Goal: Task Accomplishment & Management: Use online tool/utility

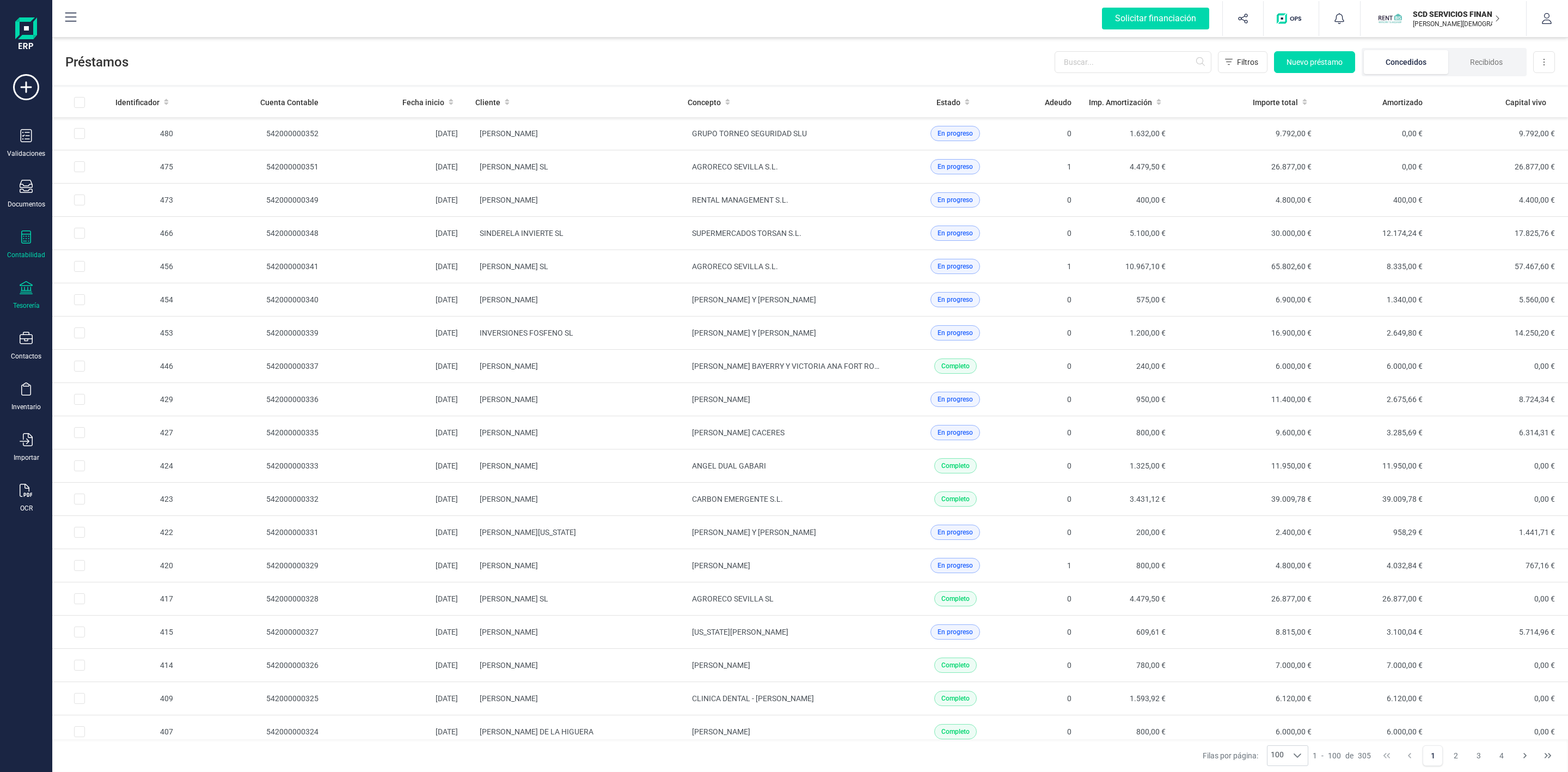
click at [24, 291] on icon at bounding box center [26, 288] width 13 height 13
click at [117, 185] on span "Cuentas bancarias" at bounding box center [133, 185] width 96 height 13
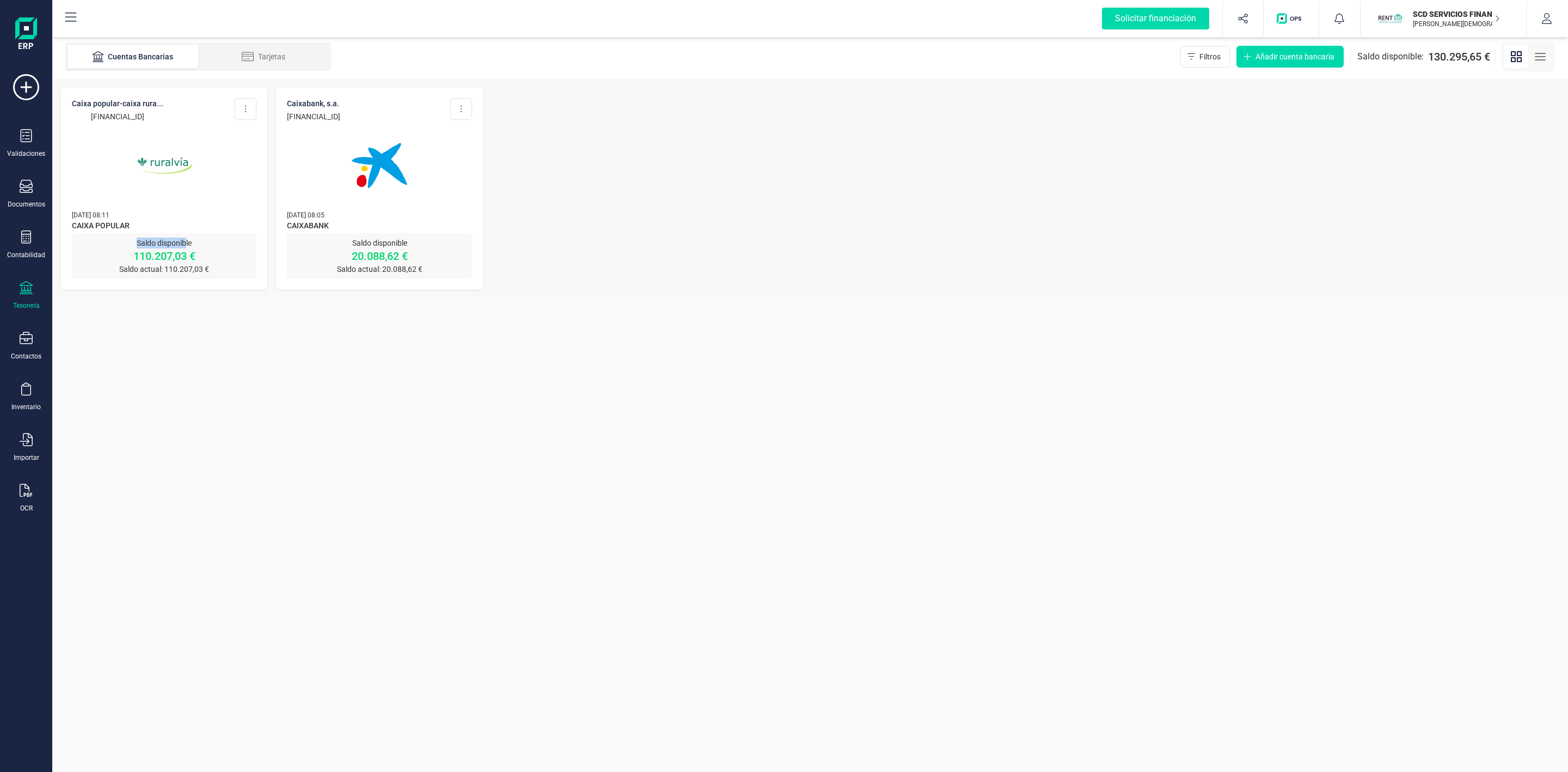
click at [185, 233] on div "CAIXA POPULAR-CAIXA RURA... [FINANCIAL_ID] Editar cuenta Actualizar Desconectar…" at bounding box center [164, 188] width 206 height 203
click at [92, 216] on span "[DATE] 08:11" at bounding box center [90, 215] width 37 height 8
click at [152, 162] on img at bounding box center [164, 166] width 92 height 92
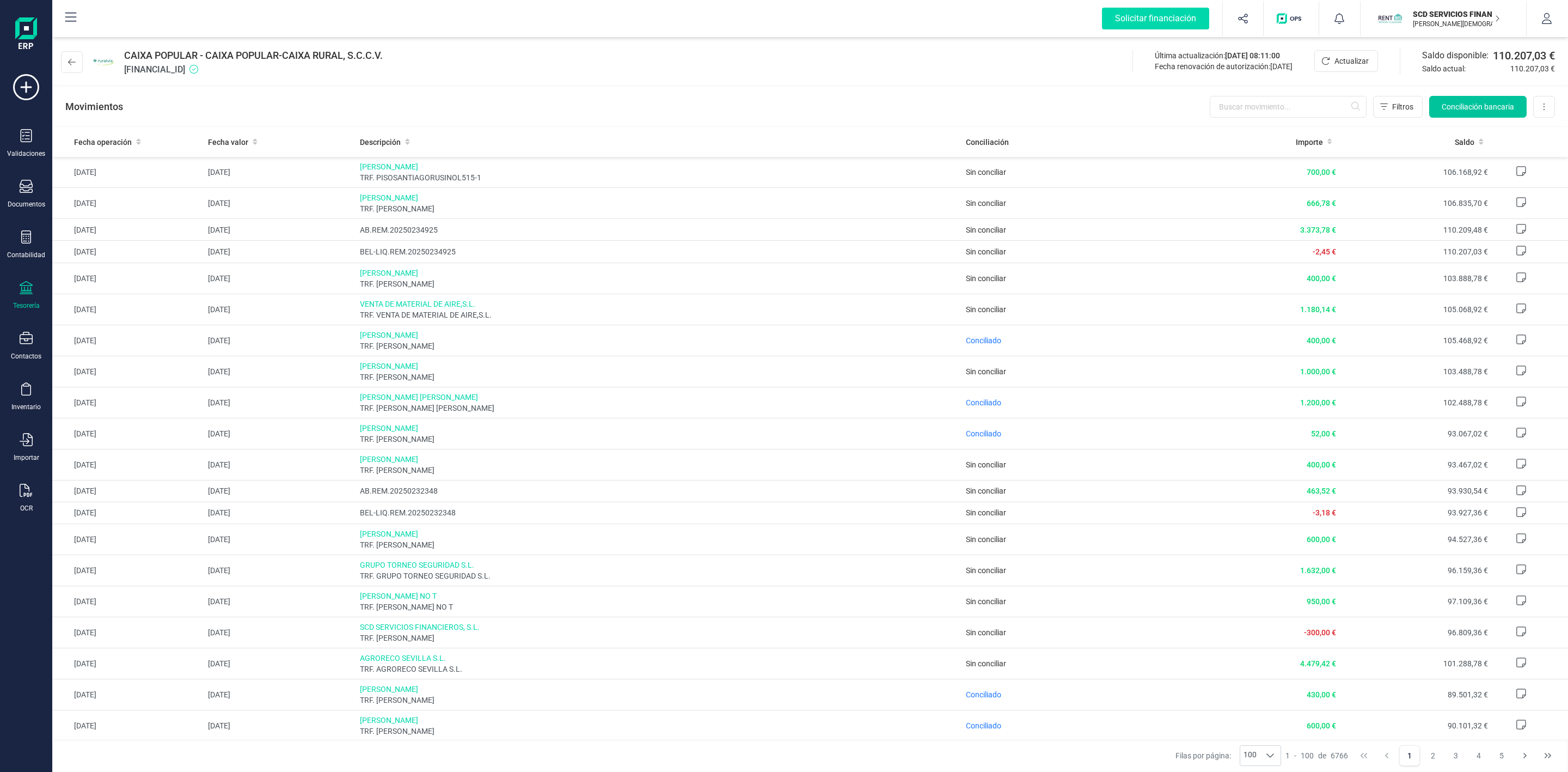
click at [1487, 111] on span "Conciliación bancaria" at bounding box center [1478, 107] width 73 height 11
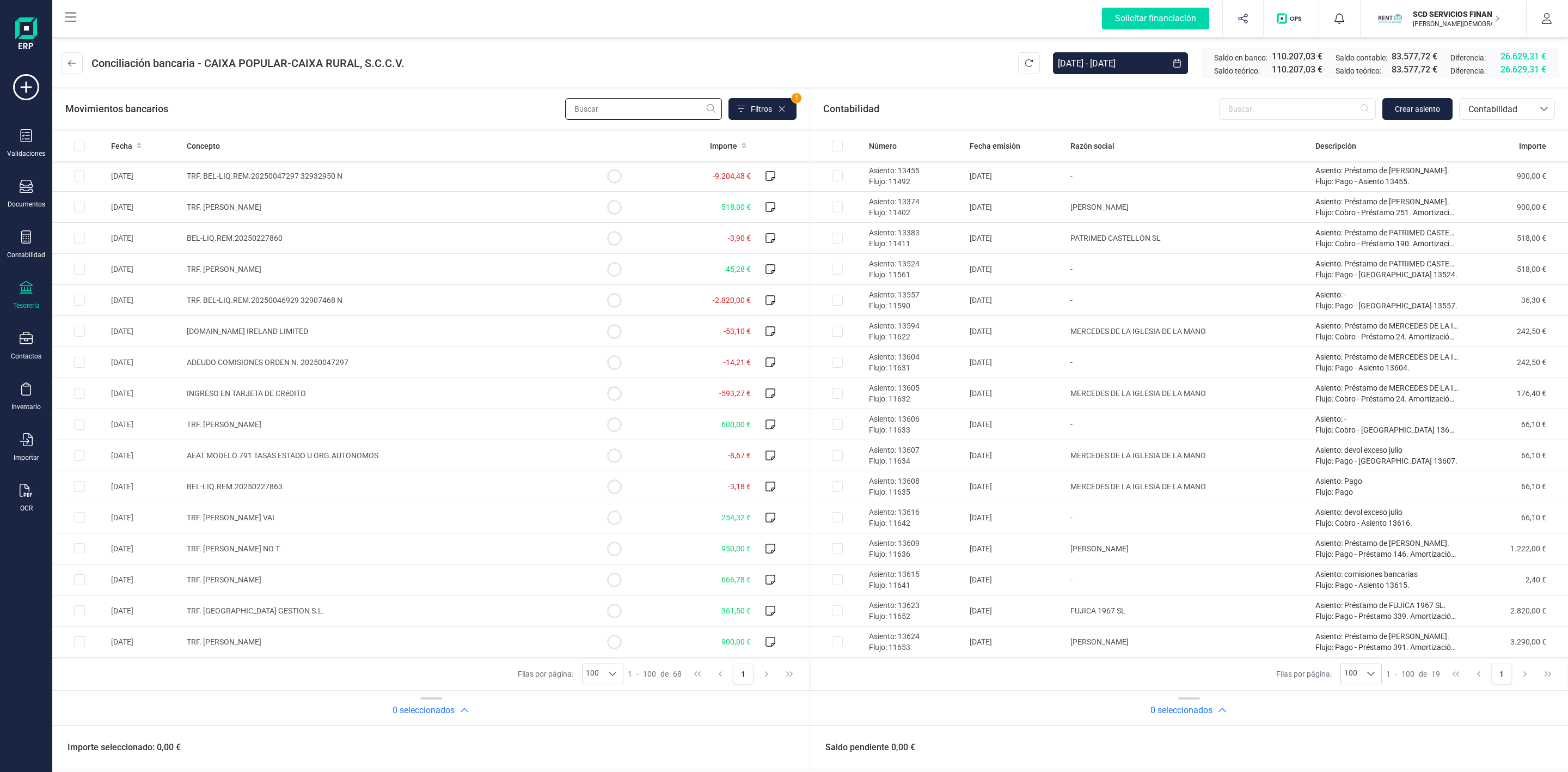
click at [633, 113] on input "text" at bounding box center [643, 109] width 157 height 22
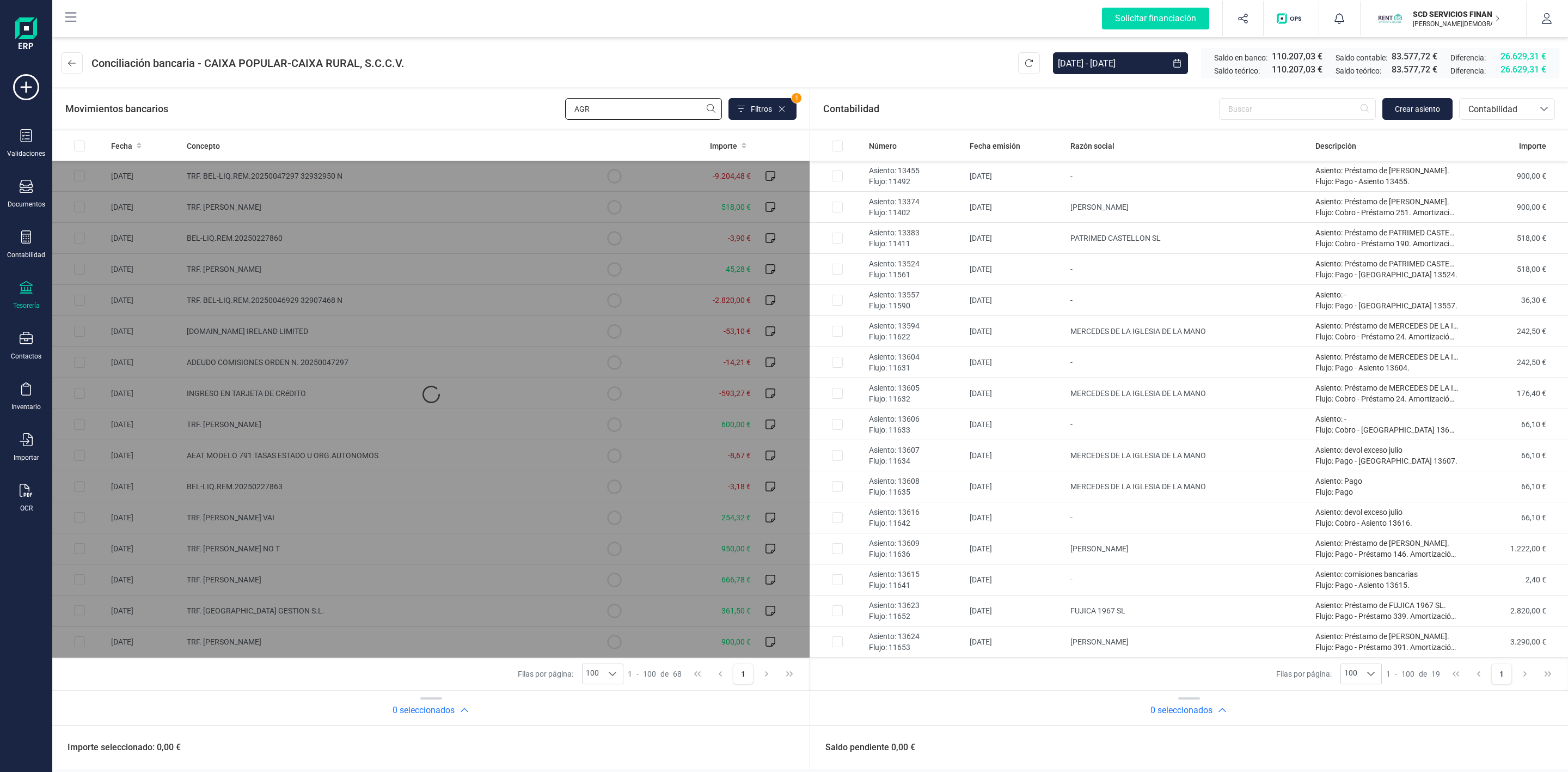
type input "AGRO"
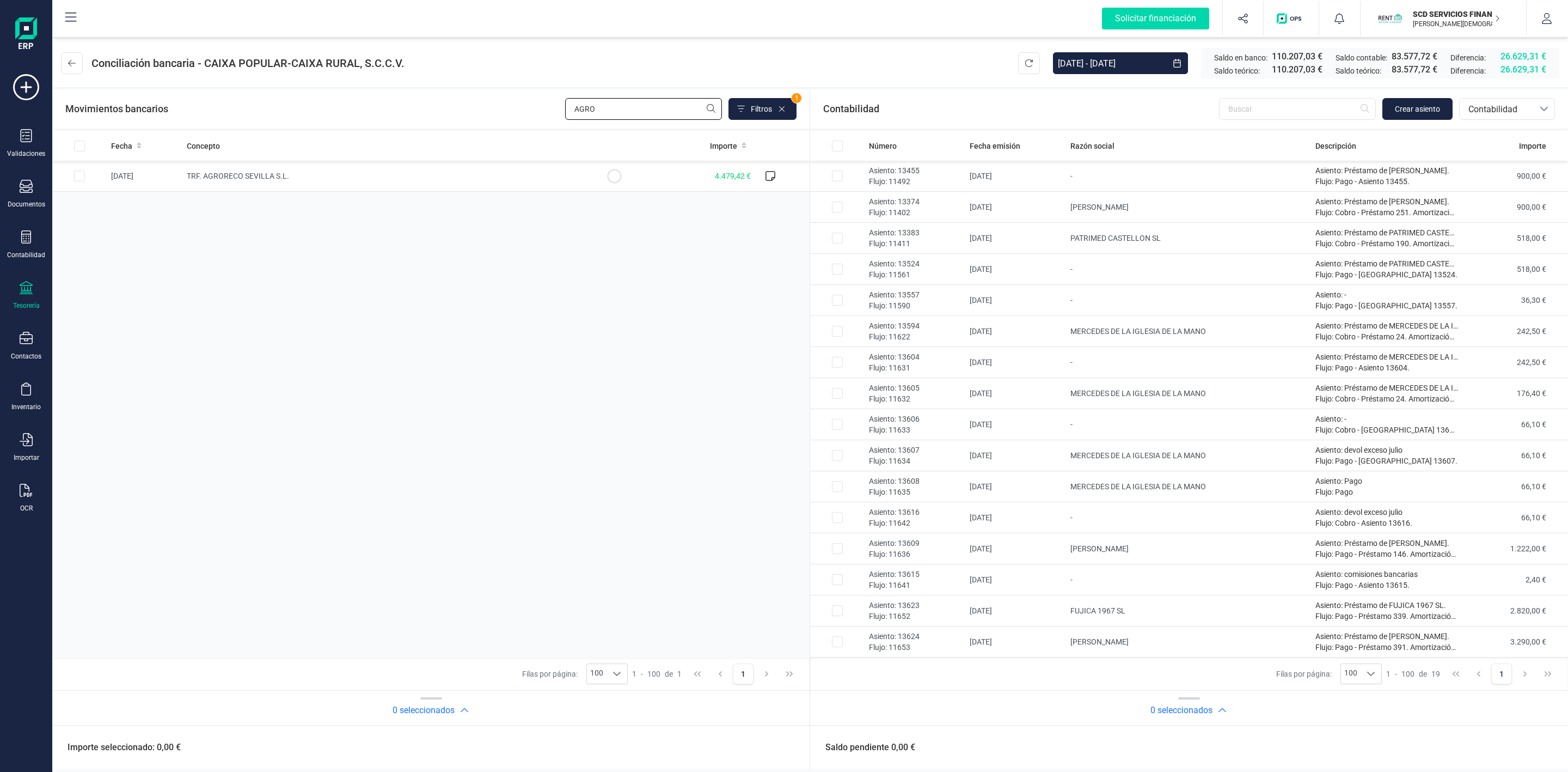
drag, startPoint x: 630, startPoint y: 113, endPoint x: 540, endPoint y: 110, distance: 90.0
click at [540, 110] on div "Movimientos bancarios AGRO Filtros 1" at bounding box center [431, 109] width 731 height 22
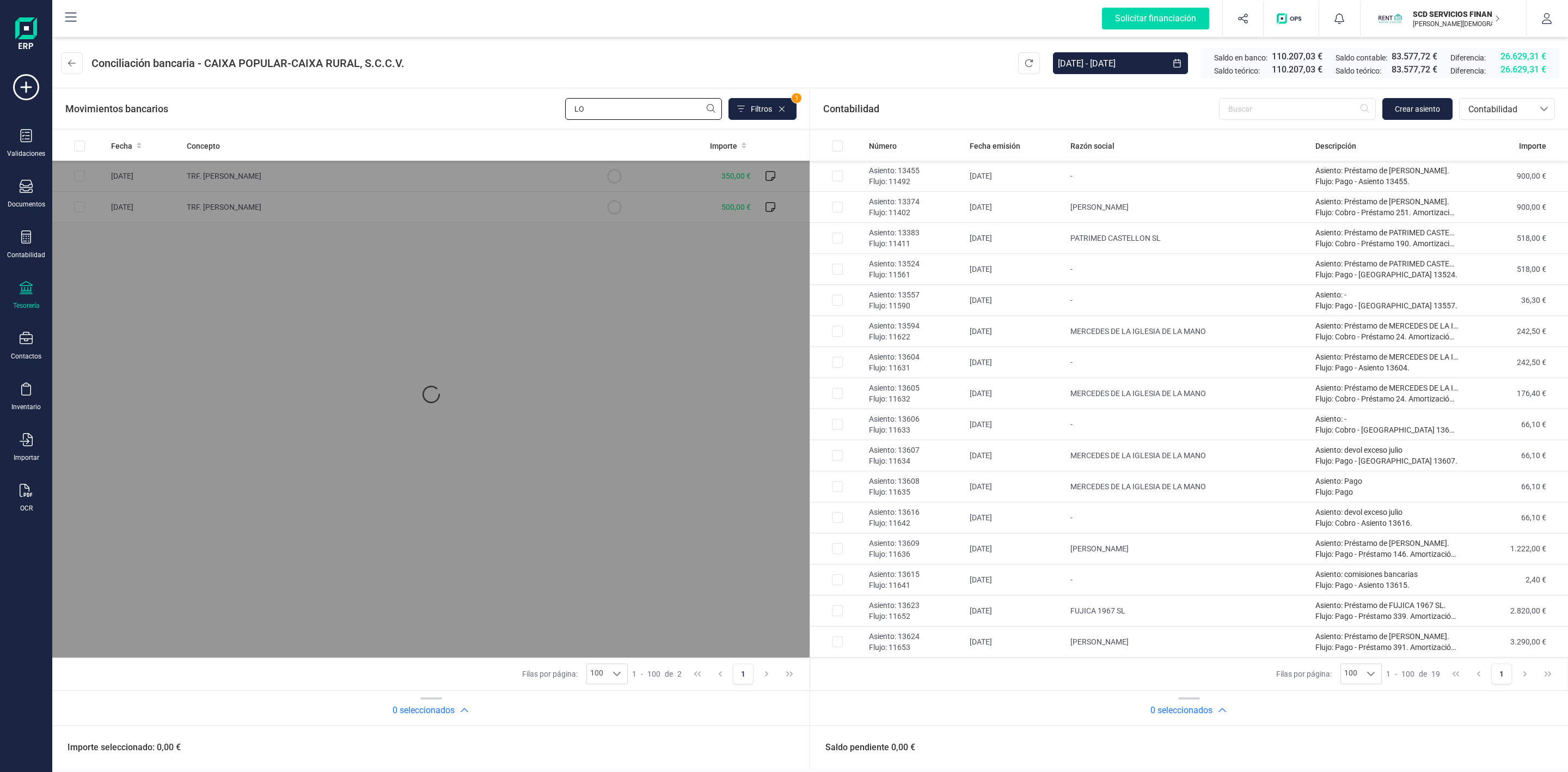
type input "L"
